Goal: Find contact information: Find contact information

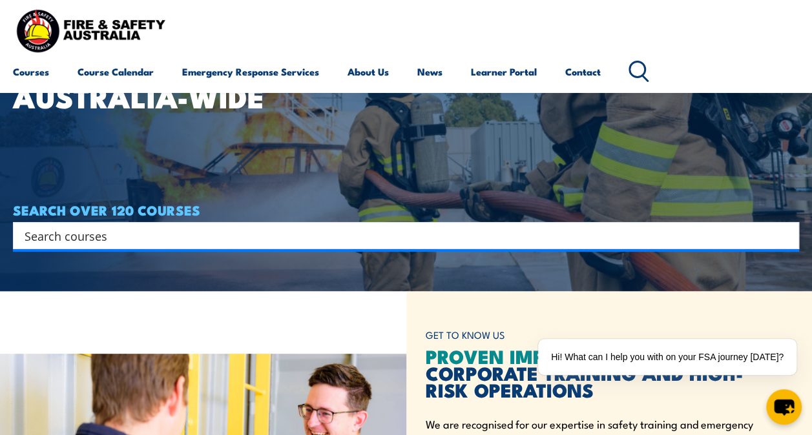
scroll to position [145, 0]
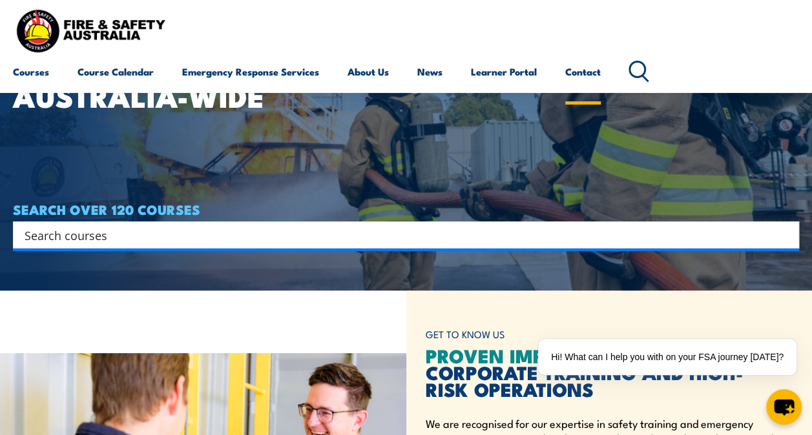
click at [593, 69] on link "Contact" at bounding box center [583, 71] width 36 height 31
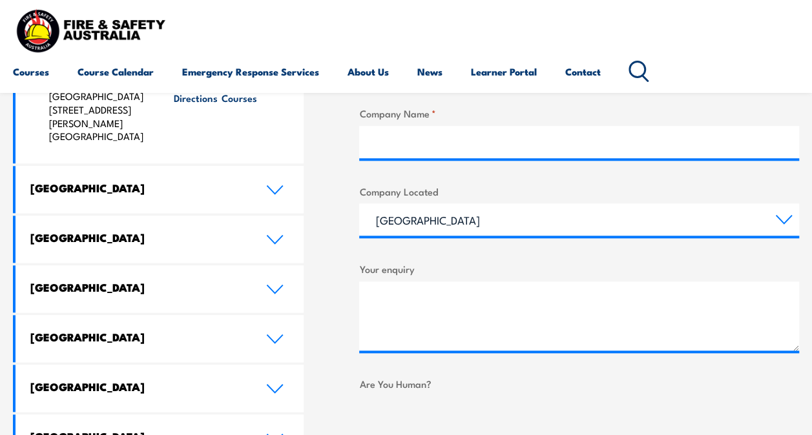
scroll to position [604, 0]
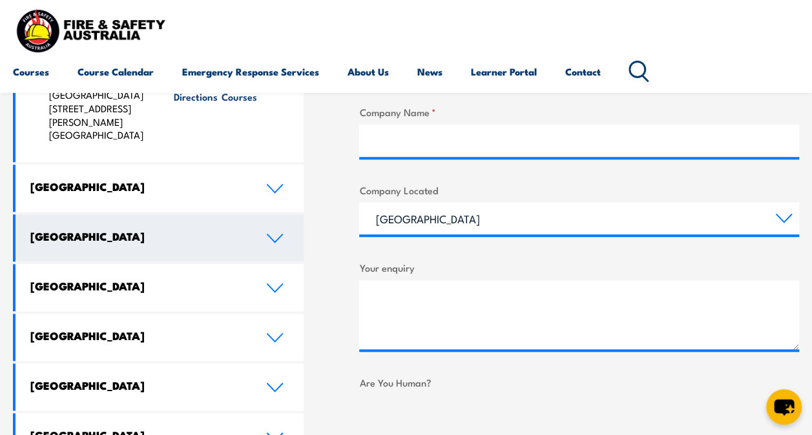
click at [276, 233] on icon at bounding box center [274, 238] width 17 height 10
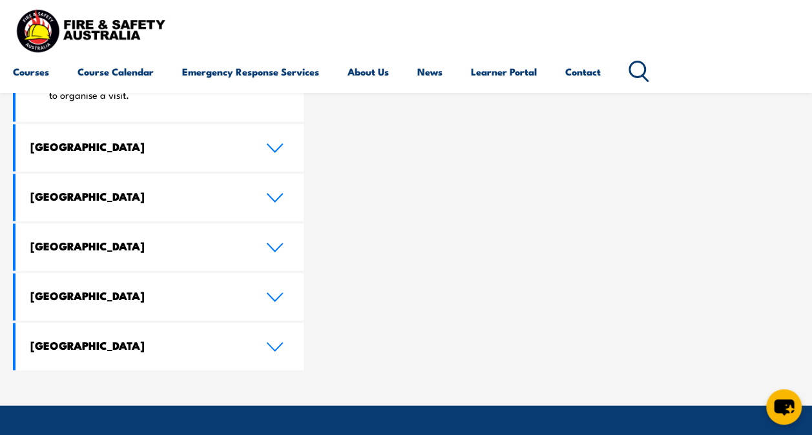
scroll to position [1078, 0]
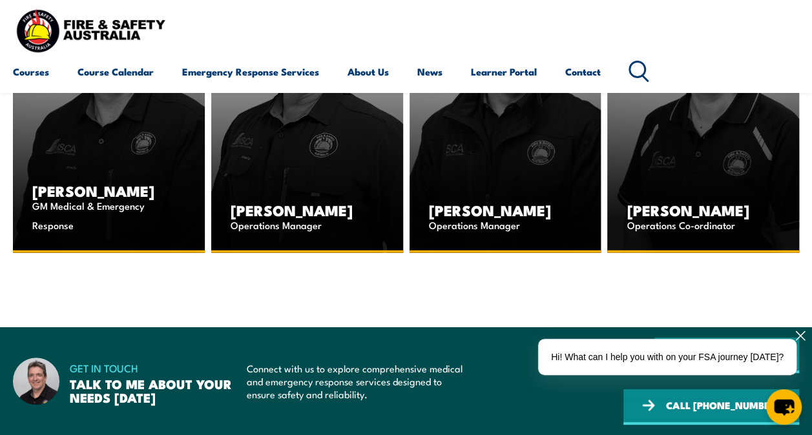
scroll to position [1672, 0]
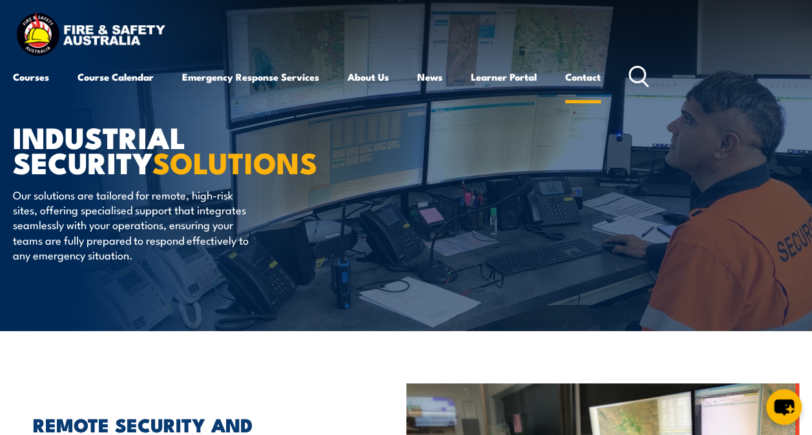
click at [579, 78] on link "Contact" at bounding box center [583, 76] width 36 height 31
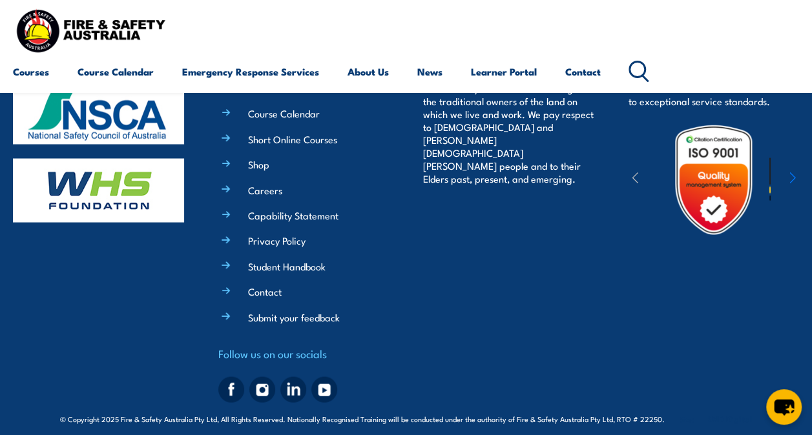
scroll to position [1142, 0]
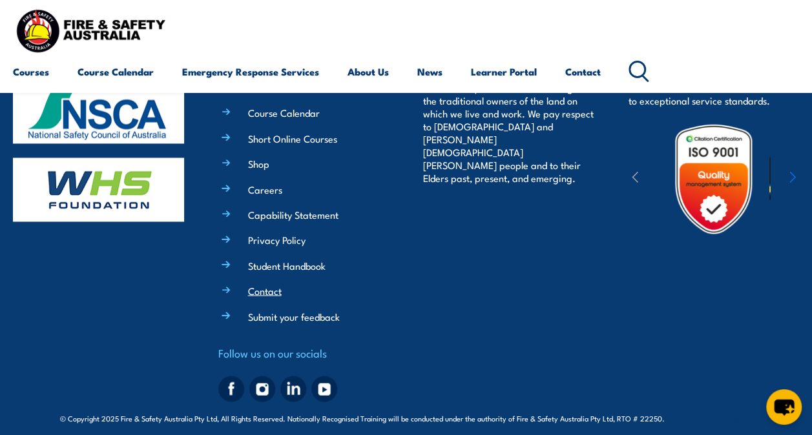
click at [266, 284] on link "Contact" at bounding box center [265, 291] width 34 height 14
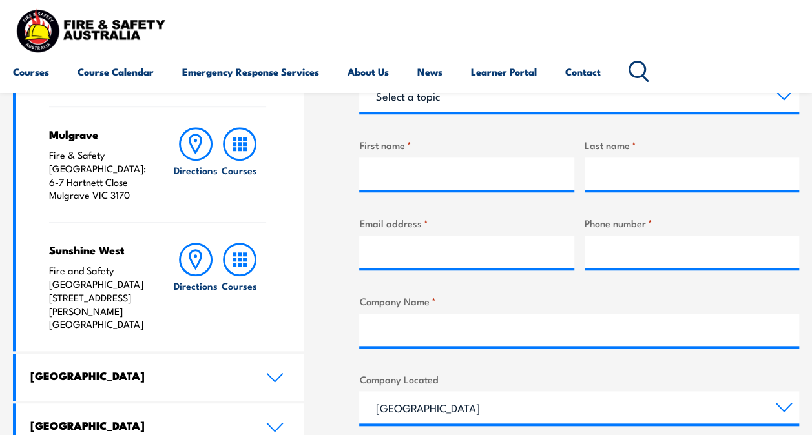
scroll to position [417, 0]
